Goal: Understand process/instructions

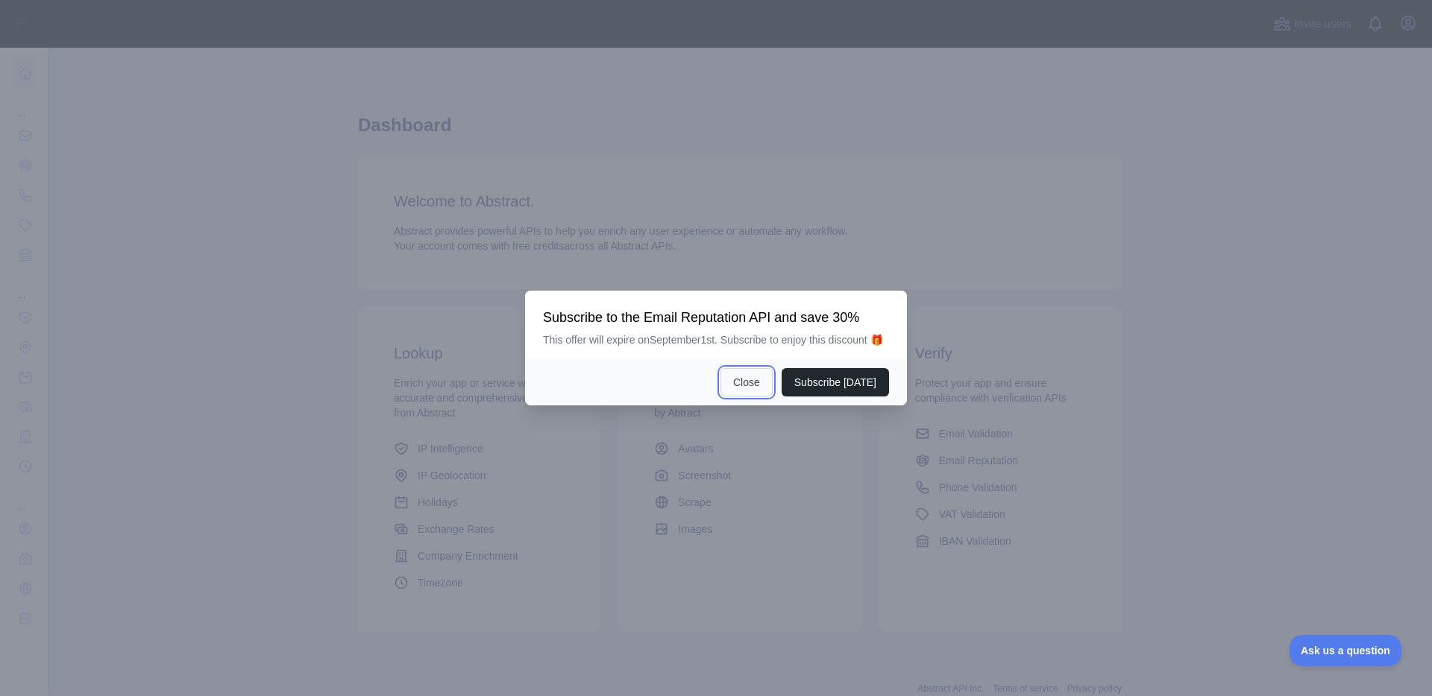
click at [741, 396] on button "Close" at bounding box center [746, 382] width 52 height 28
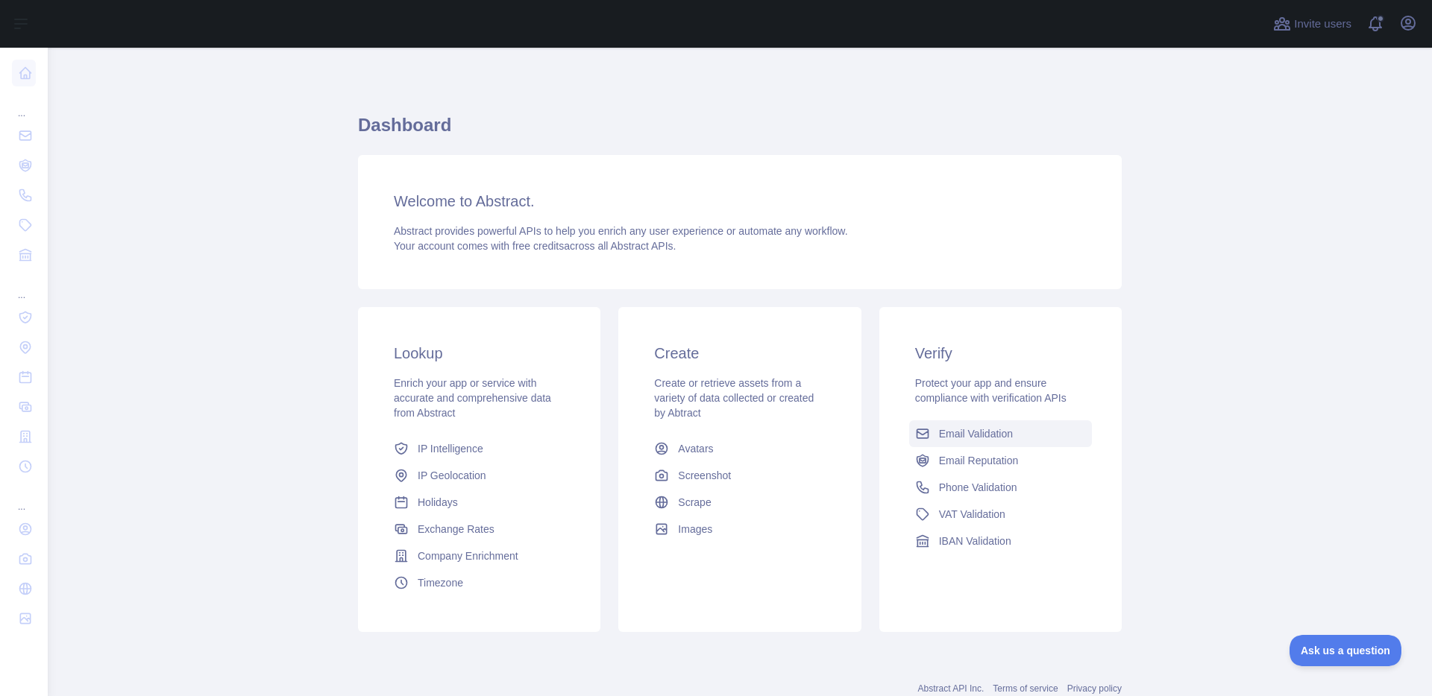
click at [953, 433] on span "Email Validation" at bounding box center [976, 434] width 74 height 15
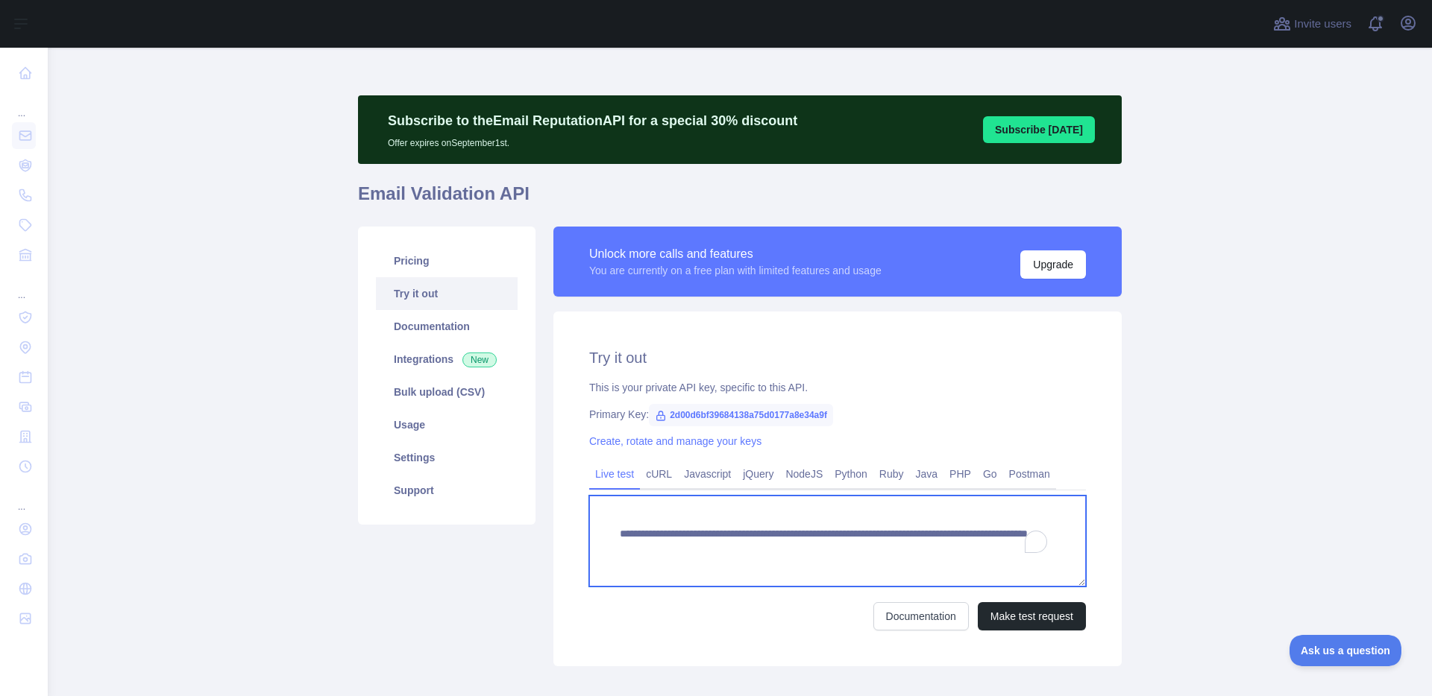
click at [739, 532] on textarea "**********" at bounding box center [837, 541] width 497 height 91
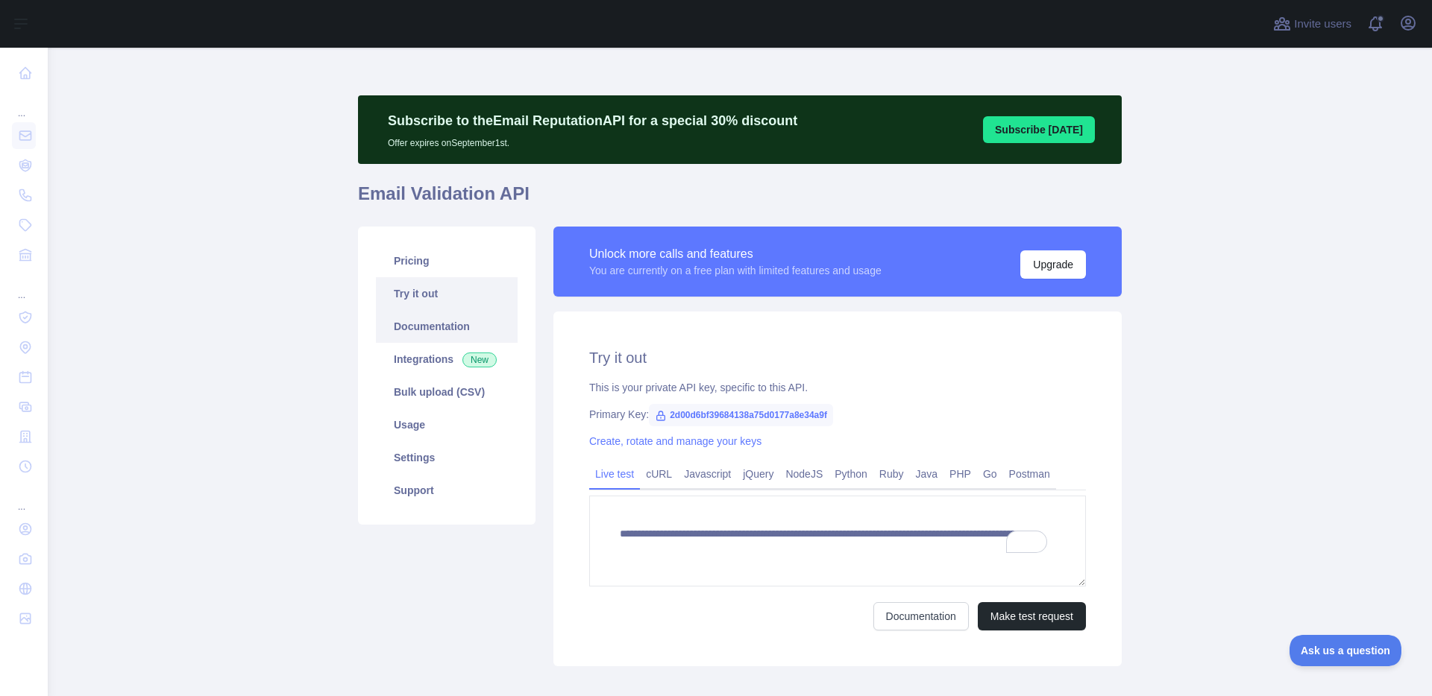
click at [401, 337] on link "Documentation" at bounding box center [447, 326] width 142 height 33
click at [674, 417] on span "2d00d6bf39684138a75d0177a8e34a9f" at bounding box center [741, 415] width 184 height 22
click at [674, 416] on span "2d00d6bf39684138a75d0177a8e34a9f" at bounding box center [741, 415] width 184 height 22
click at [696, 421] on span "2d00d6bf39684138a75d0177a8e34a9f" at bounding box center [741, 415] width 184 height 22
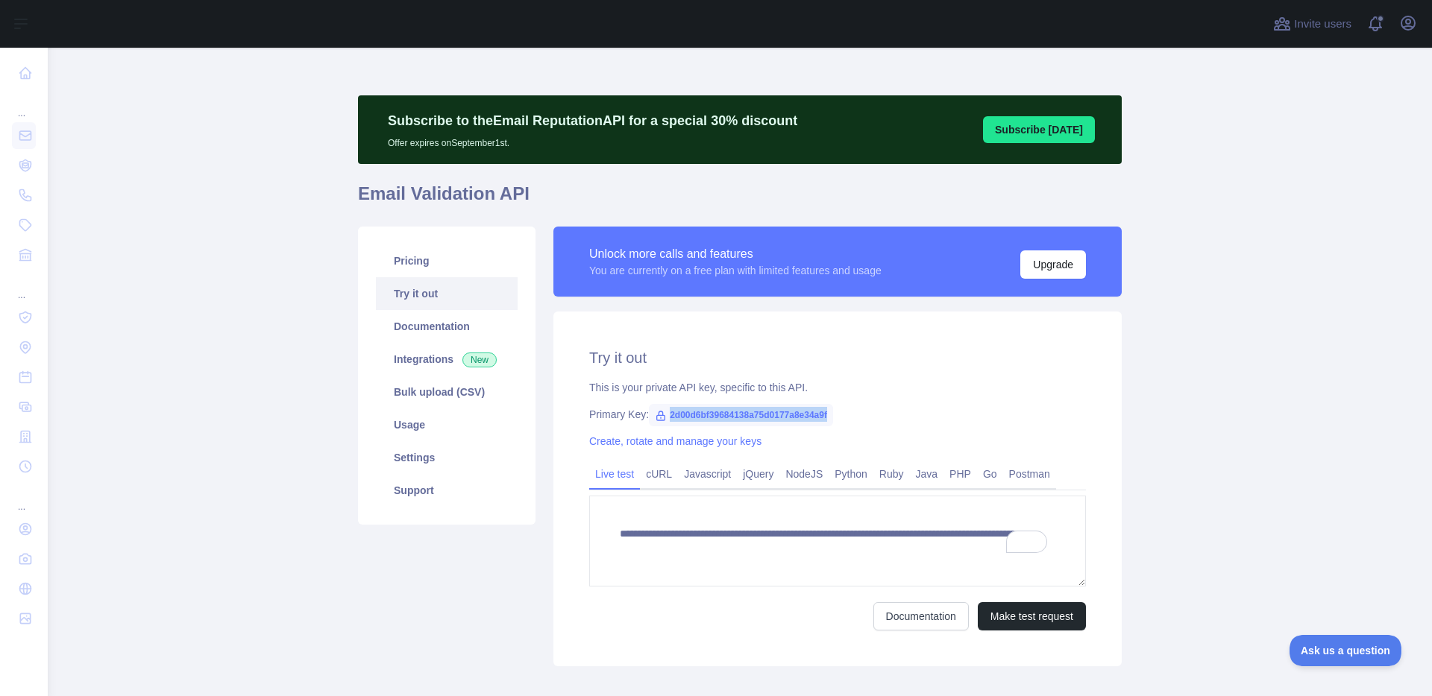
click at [696, 422] on span "2d00d6bf39684138a75d0177a8e34a9f" at bounding box center [741, 415] width 184 height 22
copy span "2d00d6bf39684138a75d0177a8e34a9f"
